Goal: Book appointment/travel/reservation

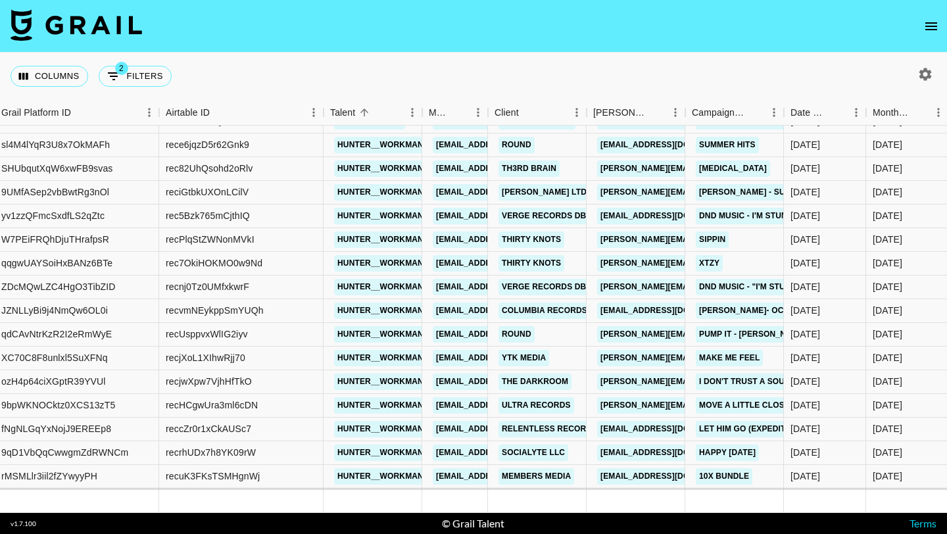
scroll to position [6606, 114]
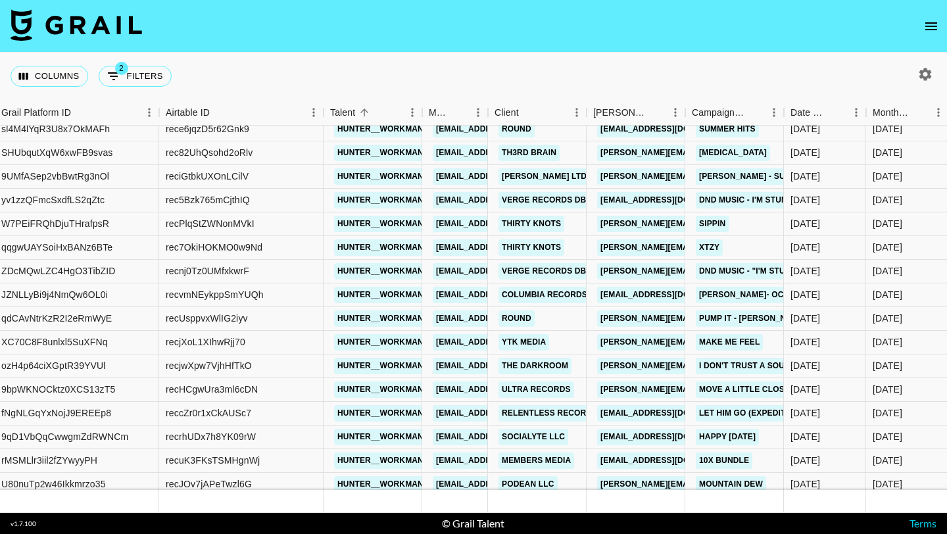
click at [937, 21] on icon "open drawer" at bounding box center [932, 26] width 16 height 16
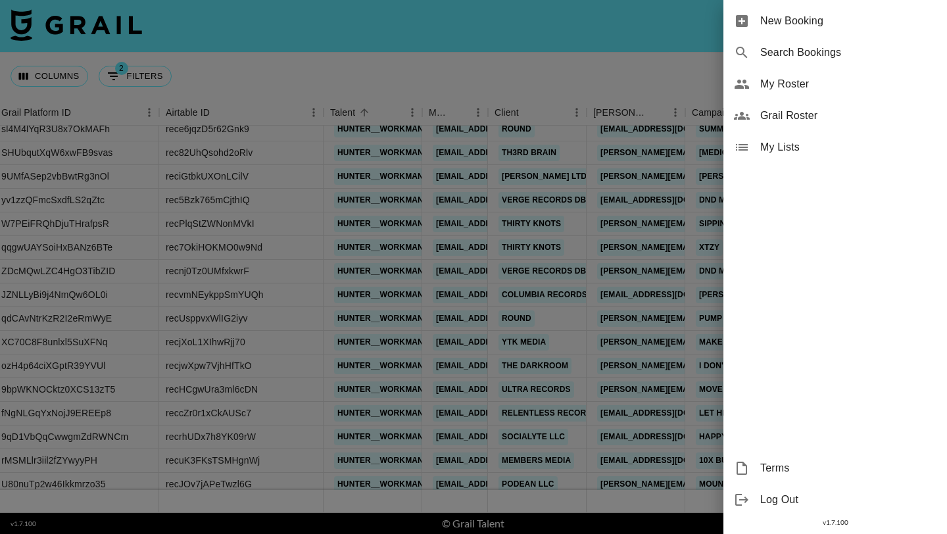
click at [893, 18] on span "New Booking" at bounding box center [848, 21] width 176 height 16
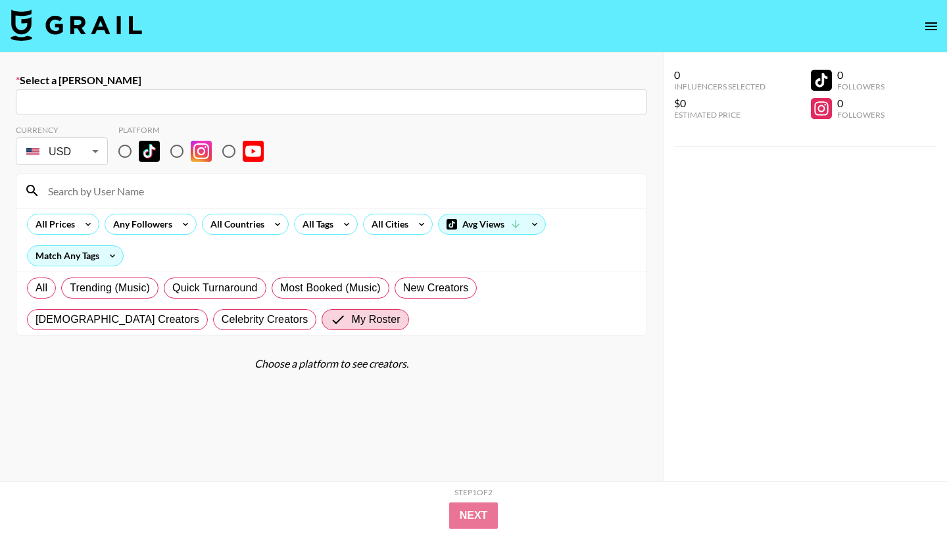
click at [243, 93] on div "​" at bounding box center [331, 101] width 631 height 25
paste input "[EMAIL_ADDRESS][DOMAIN_NAME]"
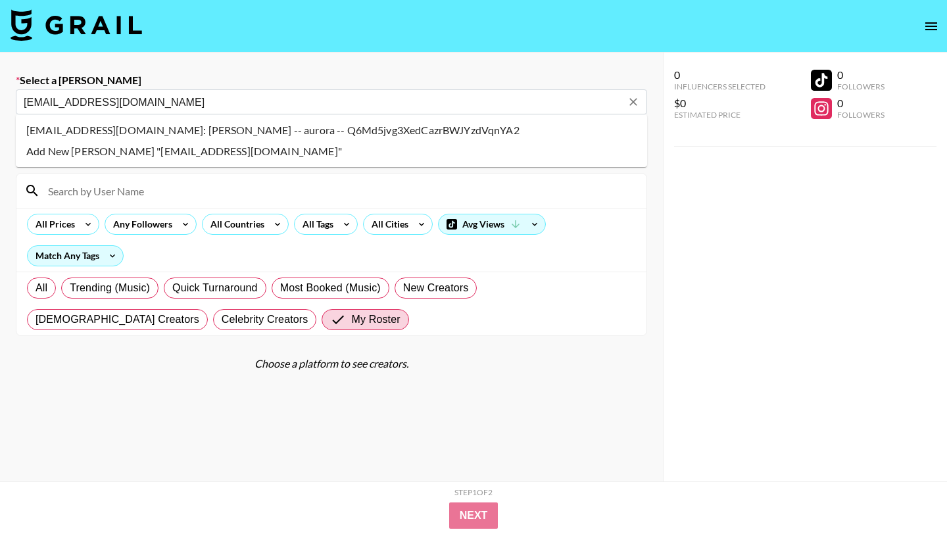
click at [125, 122] on li "[EMAIL_ADDRESS][DOMAIN_NAME]: [PERSON_NAME] -- aurora -- Q6Md5jvg3XedCazrBWJYzd…" at bounding box center [331, 130] width 631 height 21
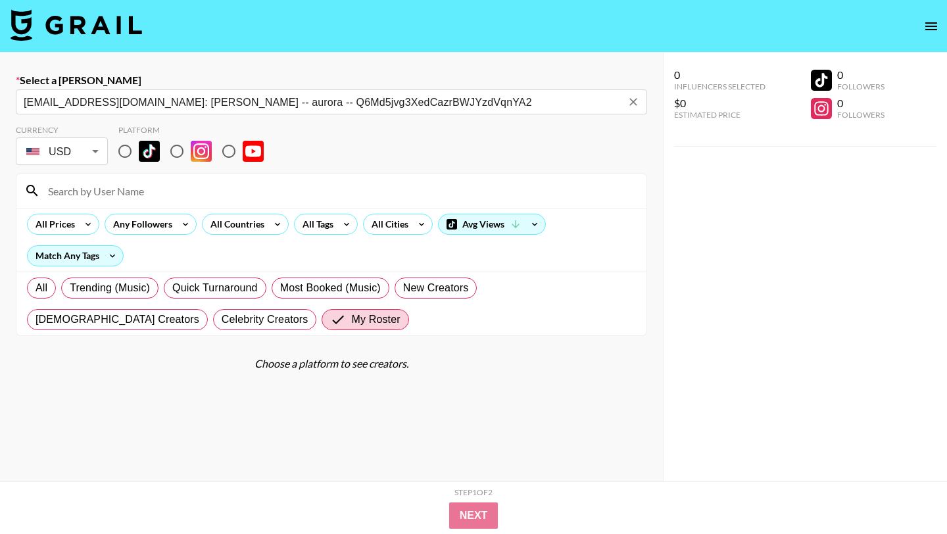
type input "[EMAIL_ADDRESS][DOMAIN_NAME]: [PERSON_NAME] -- aurora -- Q6Md5jvg3XedCazrBWJYzd…"
click at [119, 153] on input "radio" at bounding box center [125, 151] width 28 height 28
radio input "true"
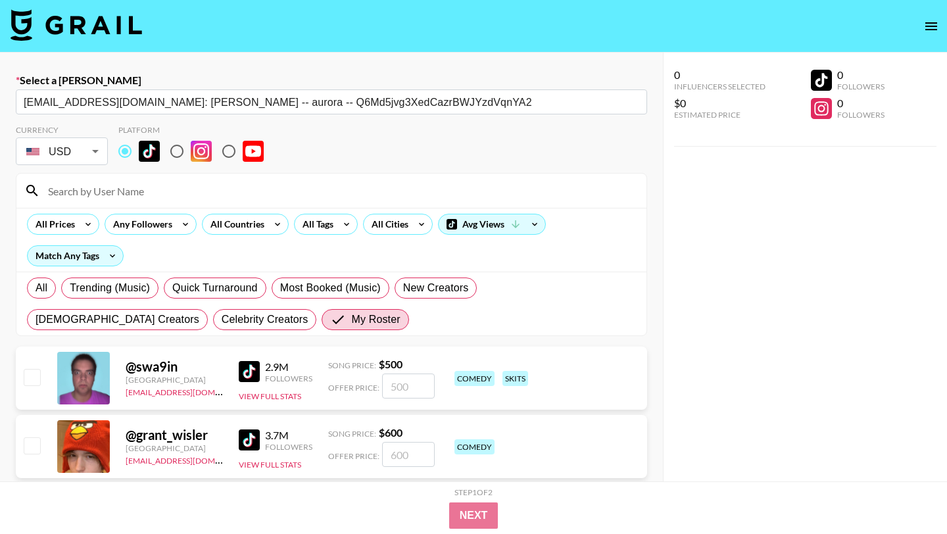
click at [124, 174] on div at bounding box center [331, 191] width 630 height 34
click at [135, 188] on input at bounding box center [339, 190] width 599 height 21
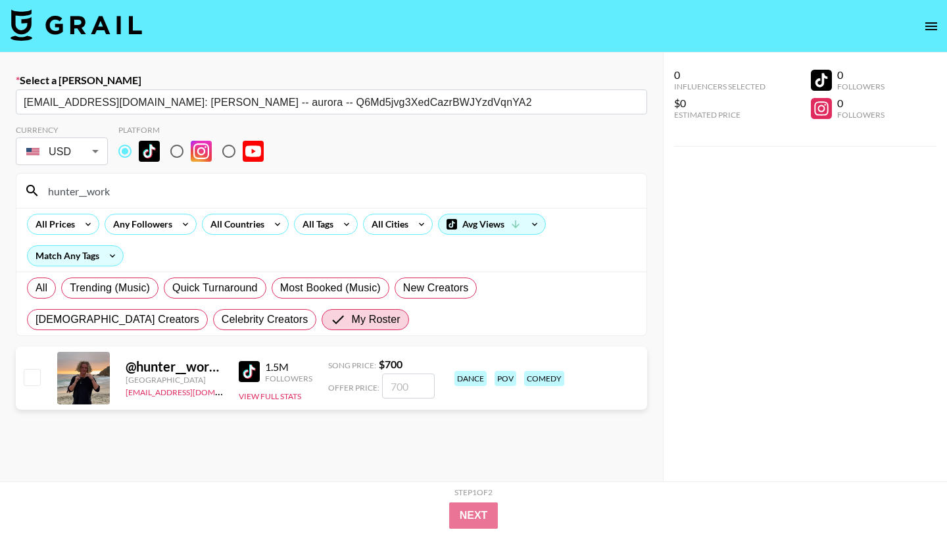
type input "hunter__work"
click at [36, 382] on input "checkbox" at bounding box center [32, 377] width 16 height 16
checkbox input "true"
type input "700"
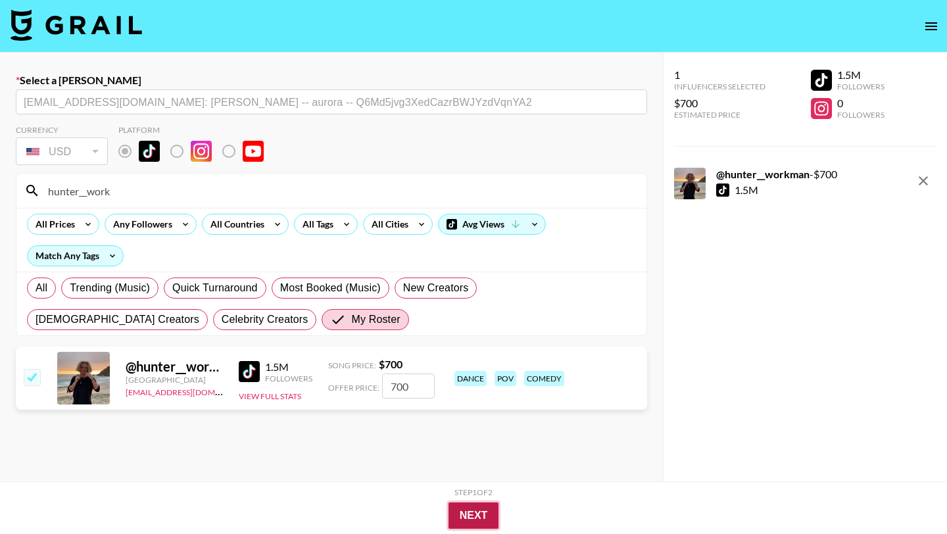
click at [449, 510] on button "Next" at bounding box center [474, 516] width 51 height 26
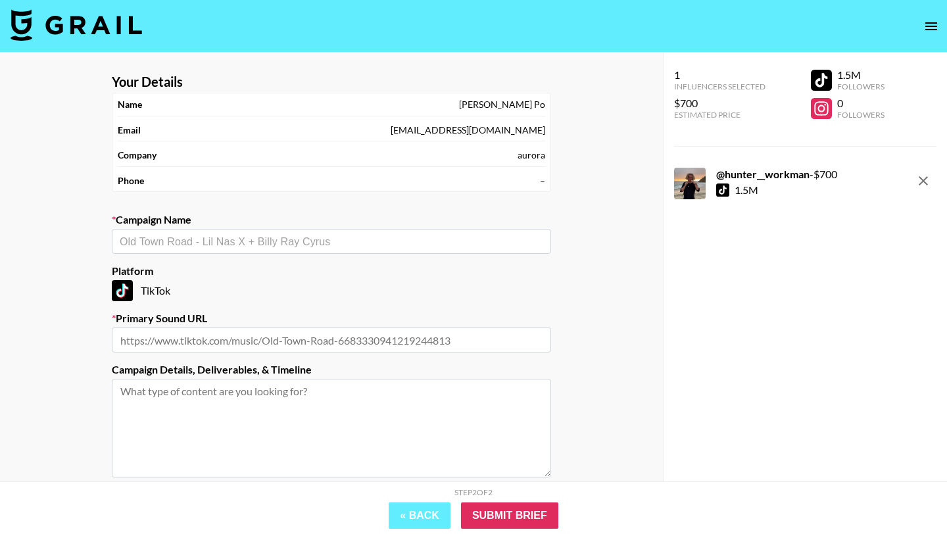
click at [235, 241] on input "text" at bounding box center [332, 241] width 424 height 15
click at [267, 258] on ul "Add New Campaign: "originalton"" at bounding box center [331, 270] width 439 height 32
click at [262, 272] on li "Add New Campaign: "originalton"" at bounding box center [331, 269] width 439 height 21
type input "originalton"
click at [287, 344] on input "text" at bounding box center [331, 340] width 439 height 25
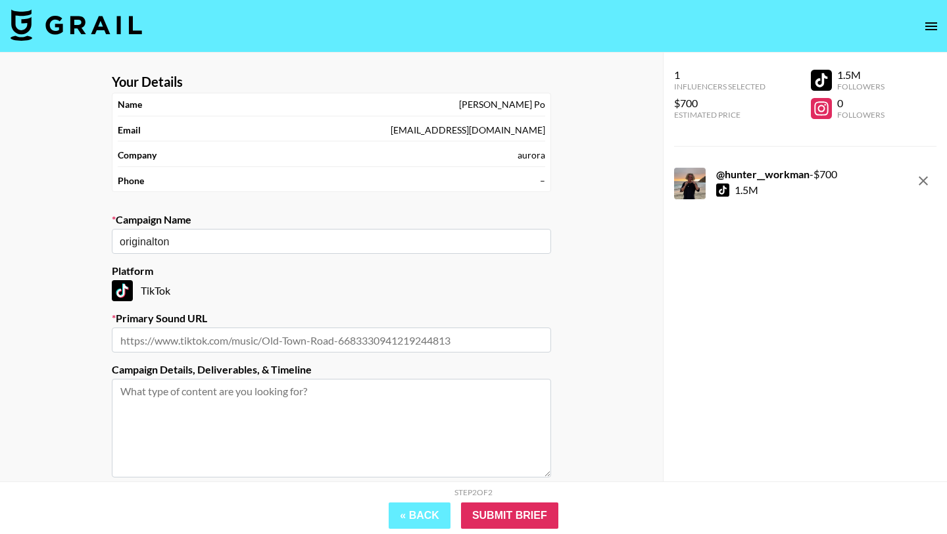
paste input "[URL][DOMAIN_NAME]"
type input "[URL][DOMAIN_NAME]"
click at [544, 520] on input "Submit Brief" at bounding box center [509, 516] width 97 height 26
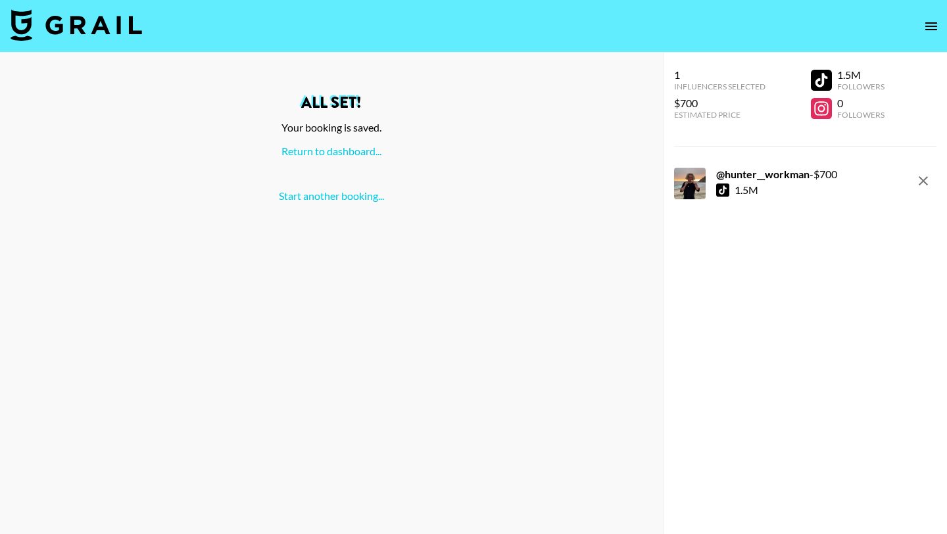
click at [310, 158] on div "All set! Your booking is saved. Return to dashboard... Start another booking..." at bounding box center [332, 149] width 642 height 108
click at [316, 153] on link "Return to dashboard..." at bounding box center [332, 151] width 100 height 12
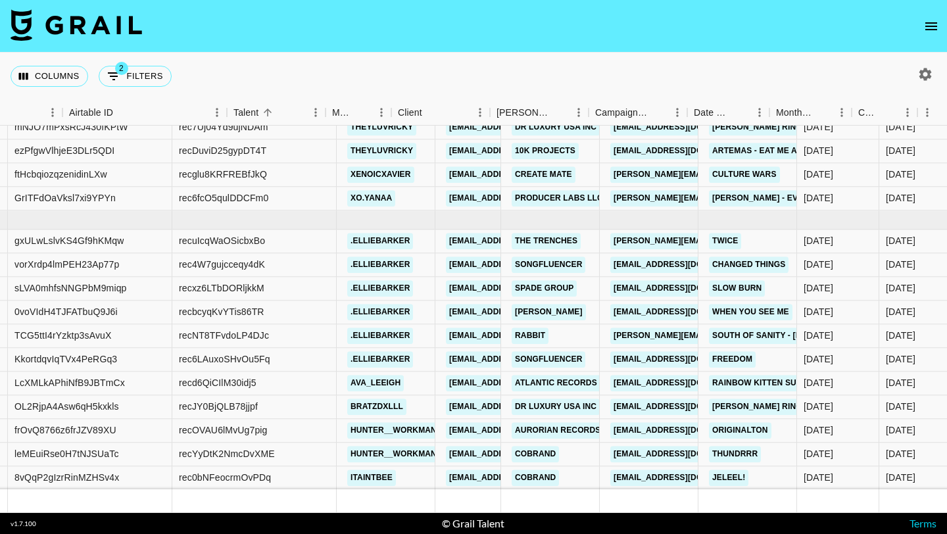
scroll to position [7341, 210]
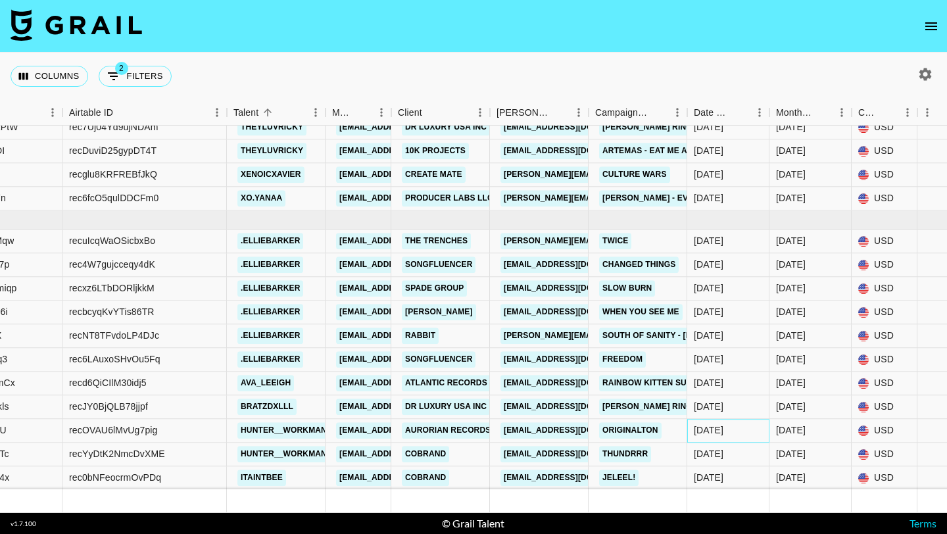
click at [718, 437] on div "[DATE]" at bounding box center [728, 431] width 82 height 24
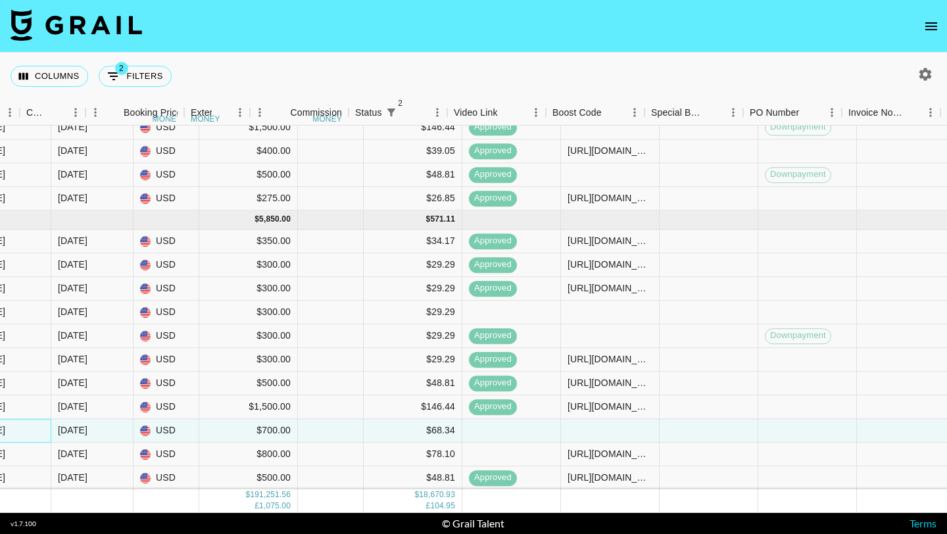
scroll to position [7341, 1043]
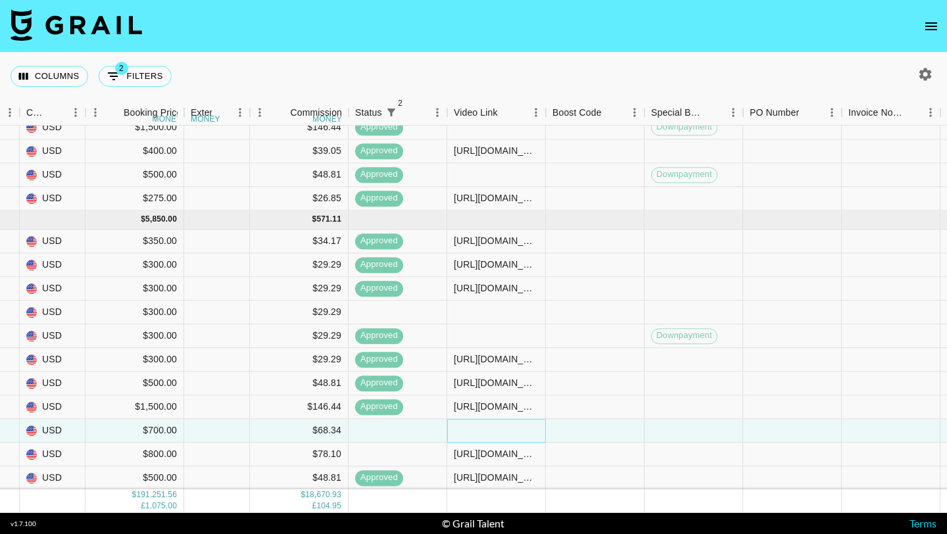
click at [509, 432] on div at bounding box center [496, 431] width 99 height 24
type input "https://www.tiktok.com/@hunter__workman/video/7541493038082821390?_r=1&_t=ZT-8z…"
click at [610, 433] on div at bounding box center [595, 431] width 99 height 24
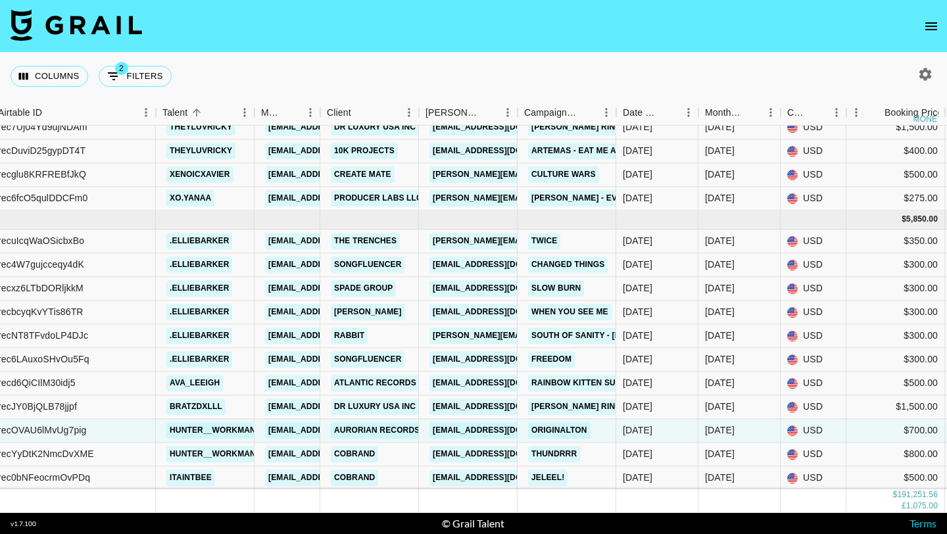
scroll to position [7341, 1582]
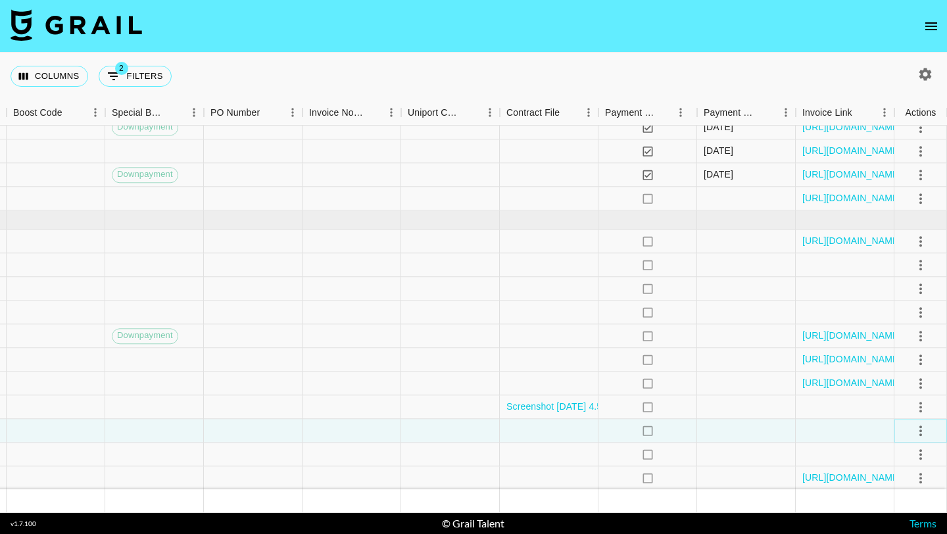
click at [920, 430] on icon "select merge strategy" at bounding box center [921, 431] width 3 height 11
click at [910, 395] on div "Approve" at bounding box center [892, 403] width 40 height 16
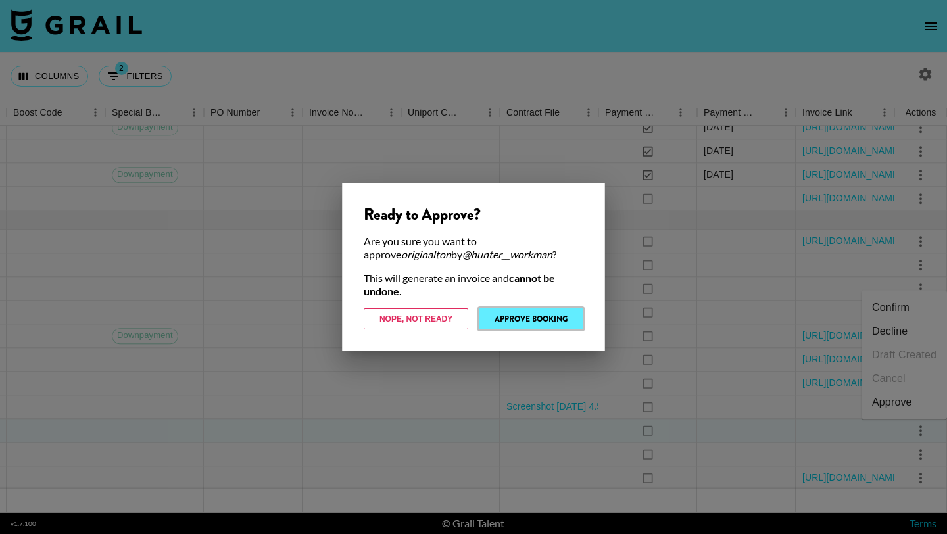
click at [543, 322] on button "Approve Booking" at bounding box center [531, 319] width 105 height 21
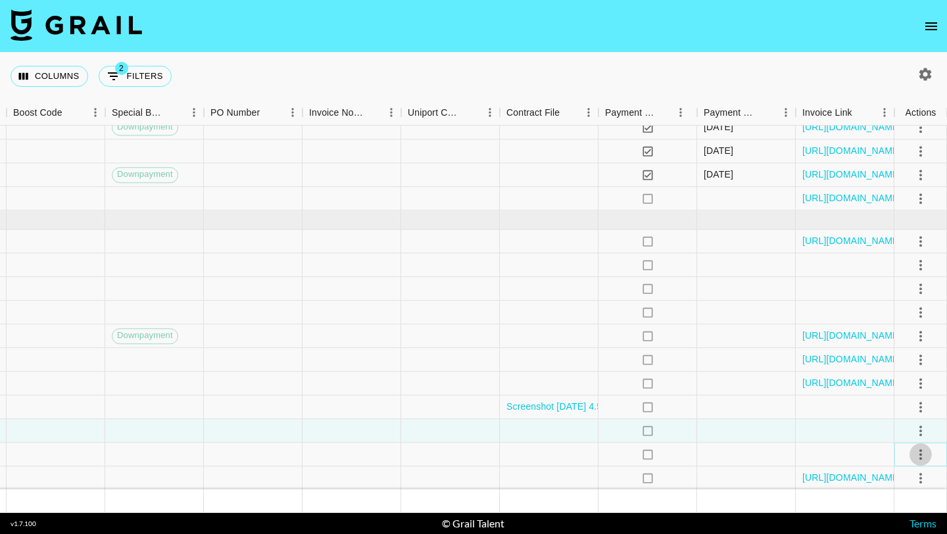
click at [924, 449] on icon "select merge strategy" at bounding box center [921, 455] width 16 height 16
click at [928, 431] on li "Approve" at bounding box center [905, 426] width 86 height 24
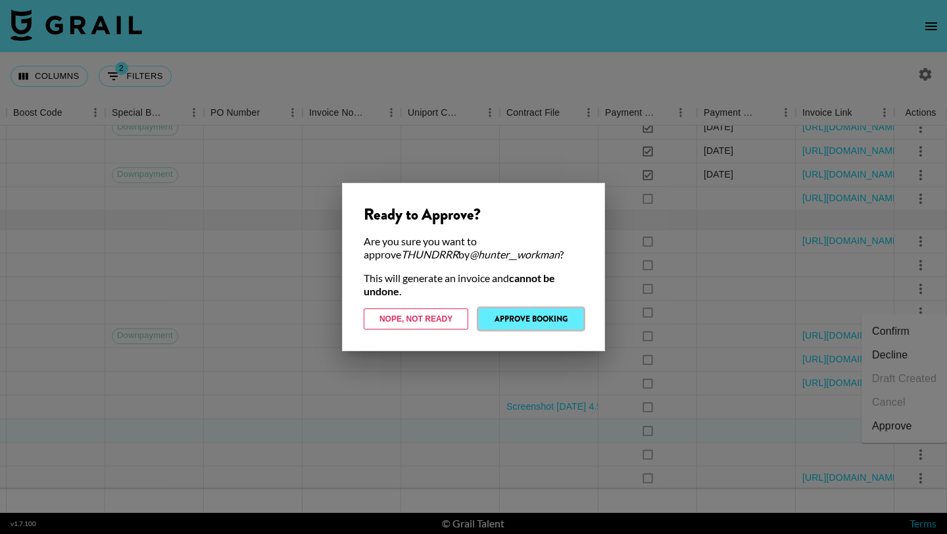
click at [558, 313] on button "Approve Booking" at bounding box center [531, 319] width 105 height 21
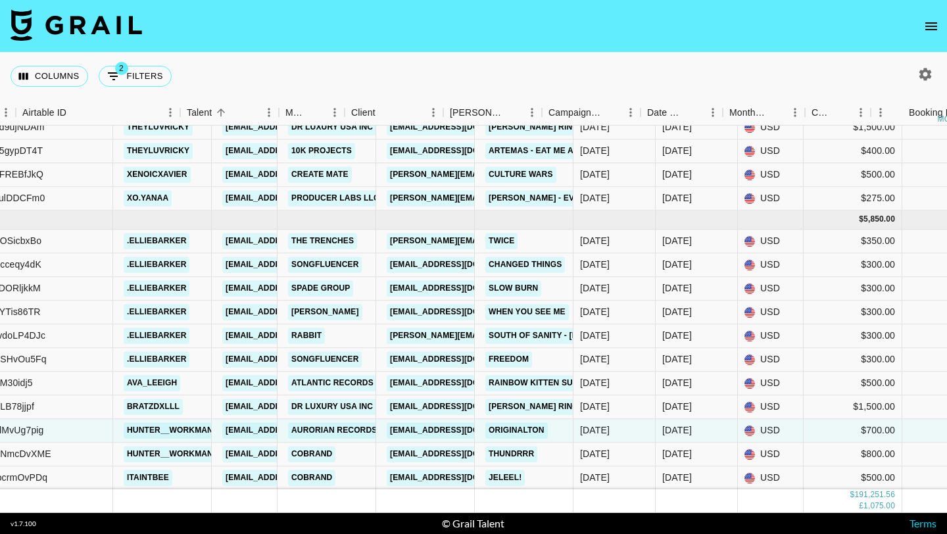
scroll to position [7341, 0]
